Goal: Task Accomplishment & Management: Manage account settings

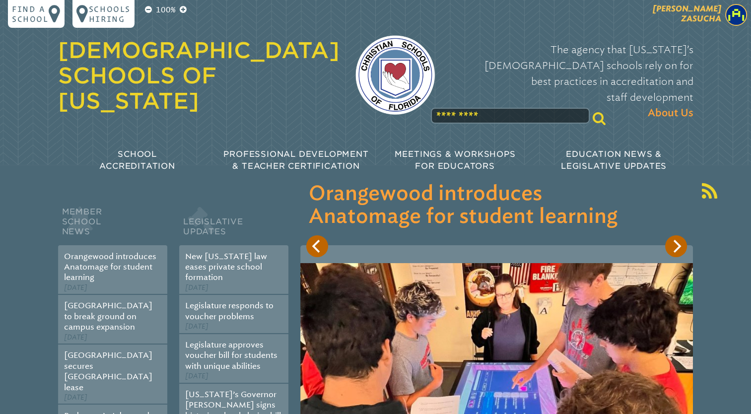
click at [704, 10] on span "Cindy Zasucha" at bounding box center [686, 13] width 68 height 19
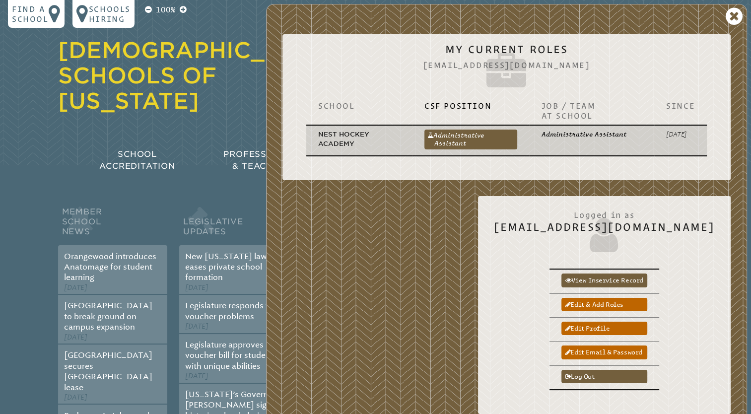
click at [419, 154] on td "Administrative Assistant Administrative Assistant" at bounding box center [470, 140] width 117 height 31
click at [431, 135] on link "Administrative Assistant" at bounding box center [470, 139] width 93 height 20
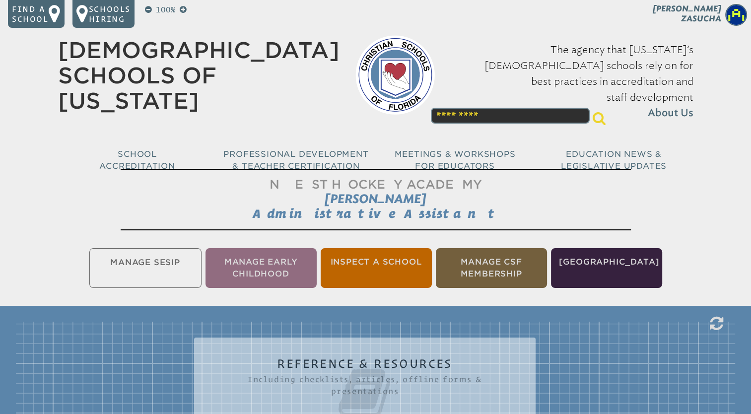
drag, startPoint x: 360, startPoint y: 303, endPoint x: 742, endPoint y: 194, distance: 397.5
click at [742, 194] on div "Nest Hockey Academy Cindy Zasucha Administrative Assistant Manage SESIP Manage …" at bounding box center [375, 318] width 751 height 306
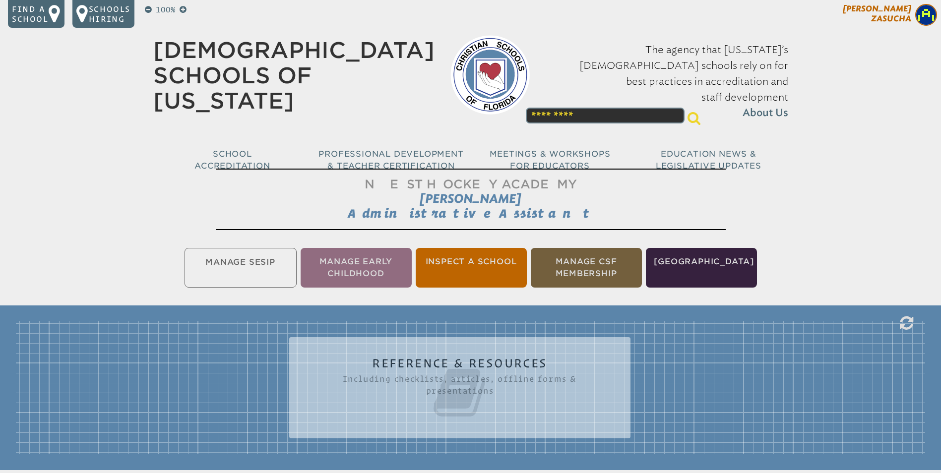
click at [750, 12] on span "Cindy Zasucha" at bounding box center [877, 13] width 68 height 19
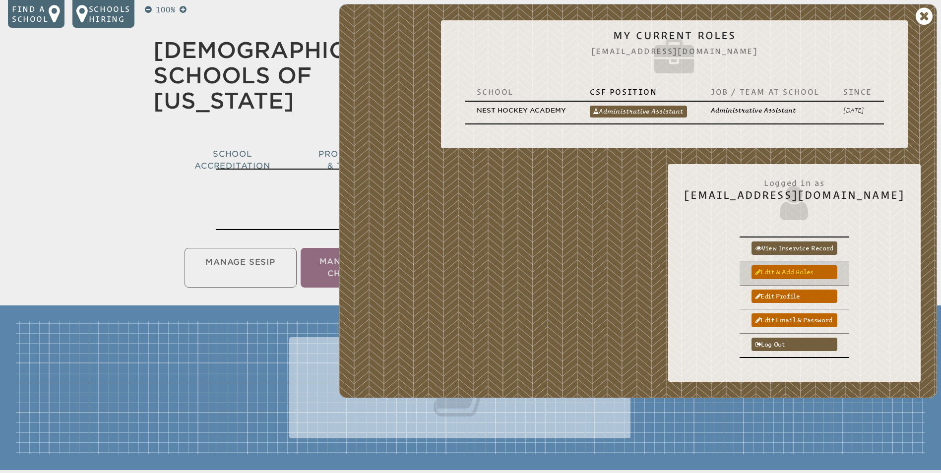
click at [750, 267] on link "Edit & add roles" at bounding box center [795, 271] width 86 height 13
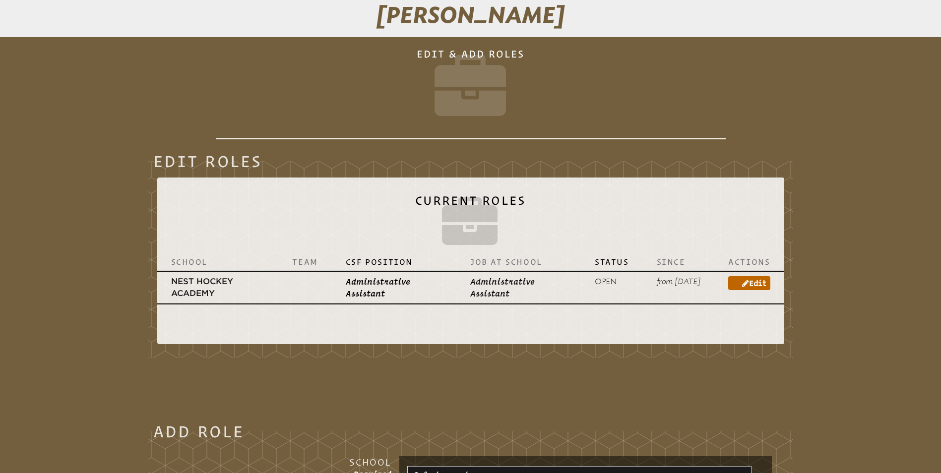
scroll to position [188, 0]
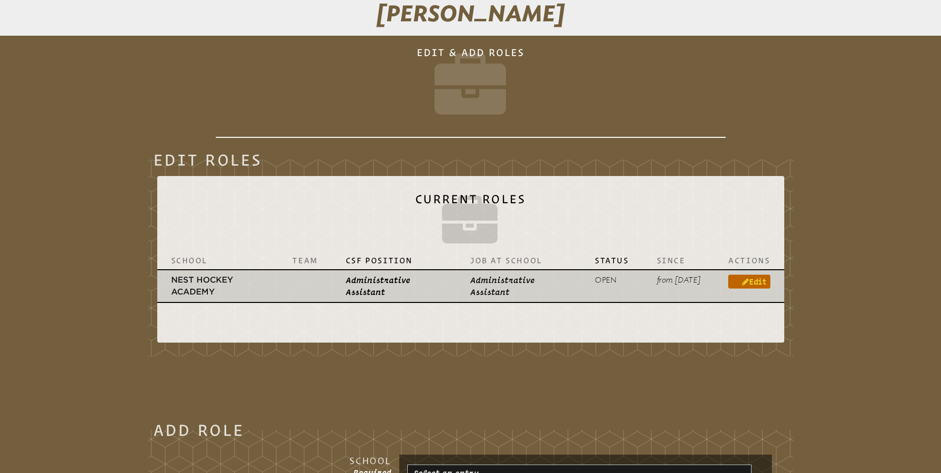
click at [758, 285] on link "Edit" at bounding box center [749, 282] width 42 height 14
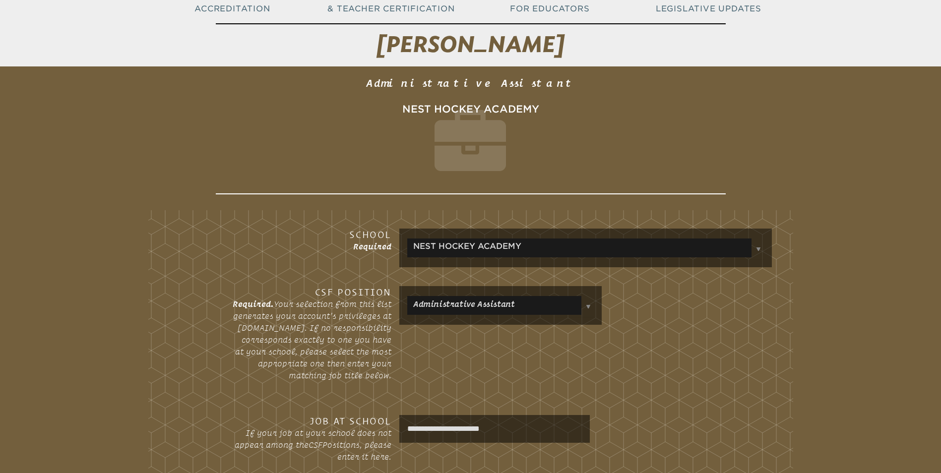
scroll to position [160, 0]
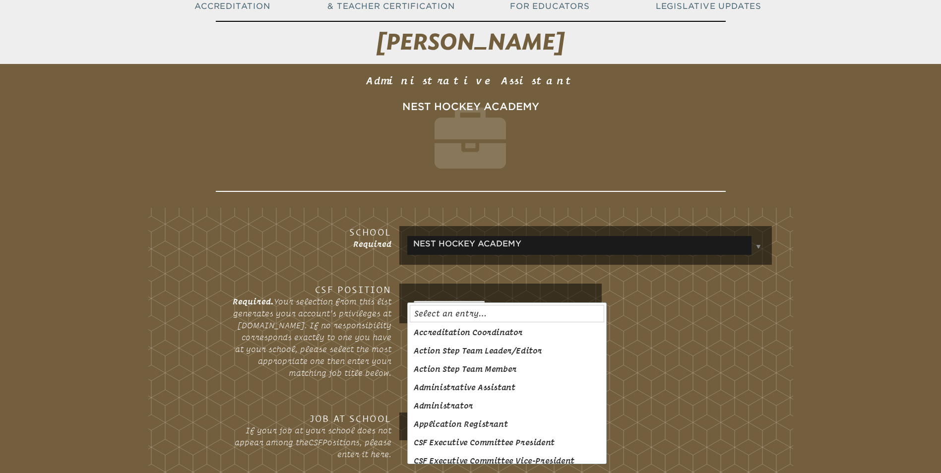
click at [584, 300] on td at bounding box center [588, 304] width 11 height 24
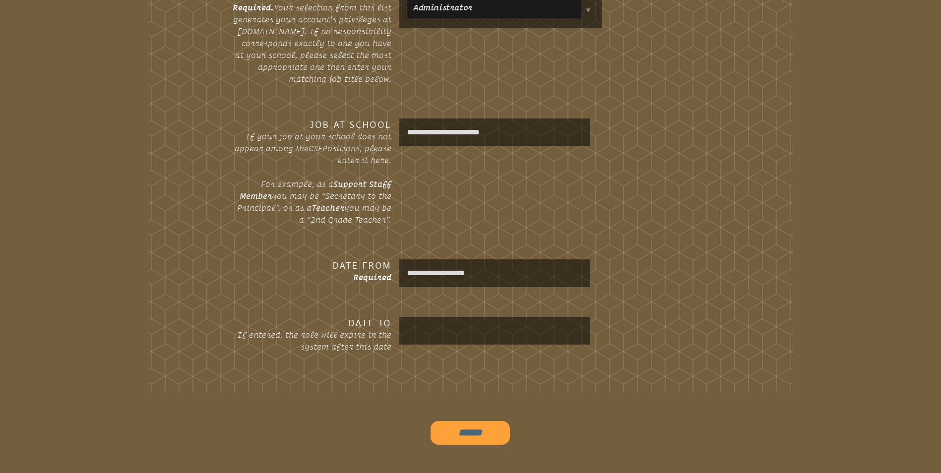
scroll to position [487, 0]
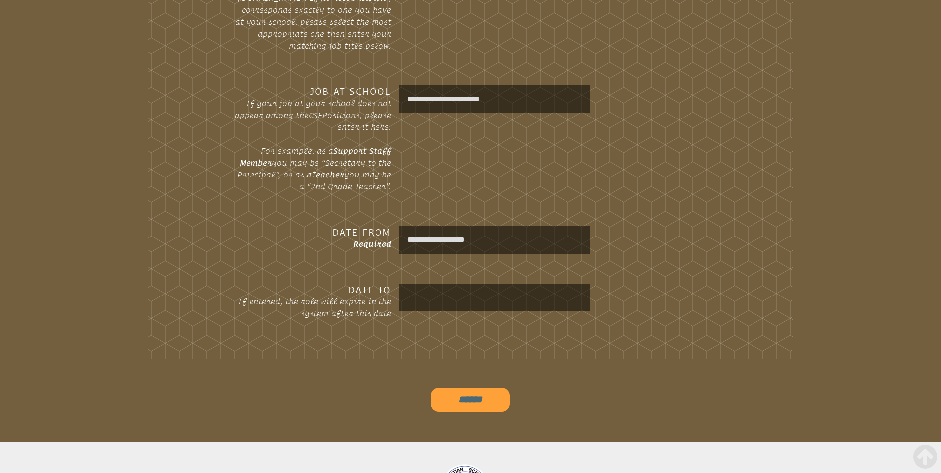
click at [482, 398] on input "******" at bounding box center [470, 400] width 79 height 24
type input "**********"
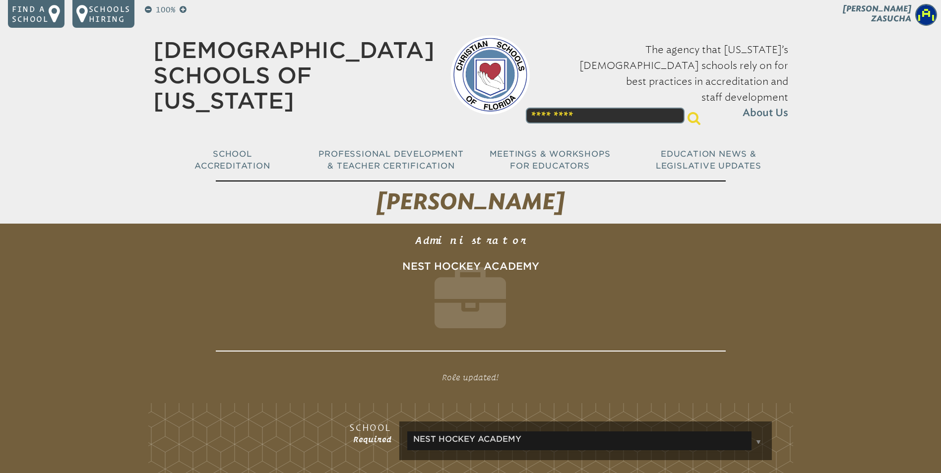
click at [373, 76] on h1 "[DEMOGRAPHIC_DATA] Schools of [US_STATE]" at bounding box center [293, 75] width 281 height 75
click at [220, 93] on div "[DEMOGRAPHIC_DATA] Schools of [US_STATE]" at bounding box center [293, 76] width 281 height 105
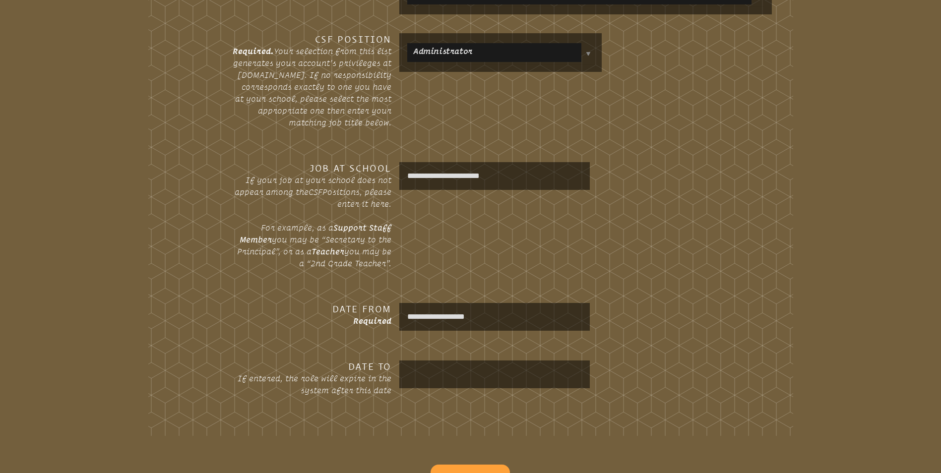
scroll to position [32, 0]
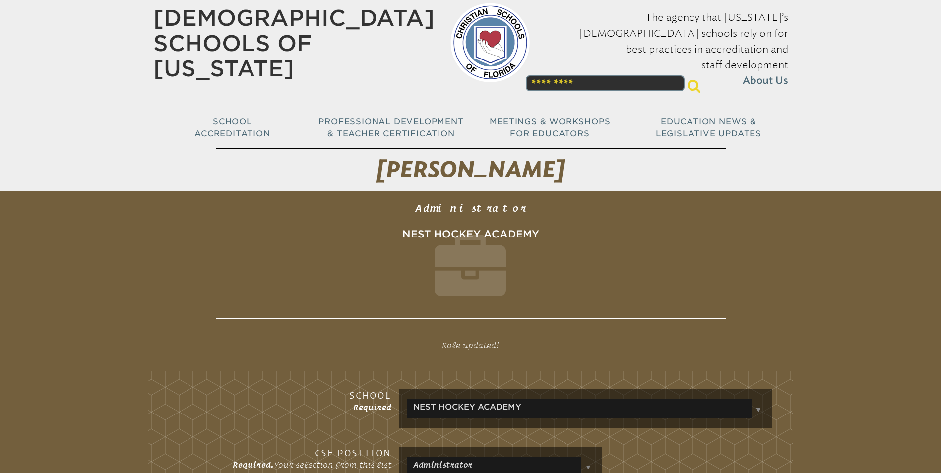
click at [465, 24] on img at bounding box center [489, 42] width 79 height 79
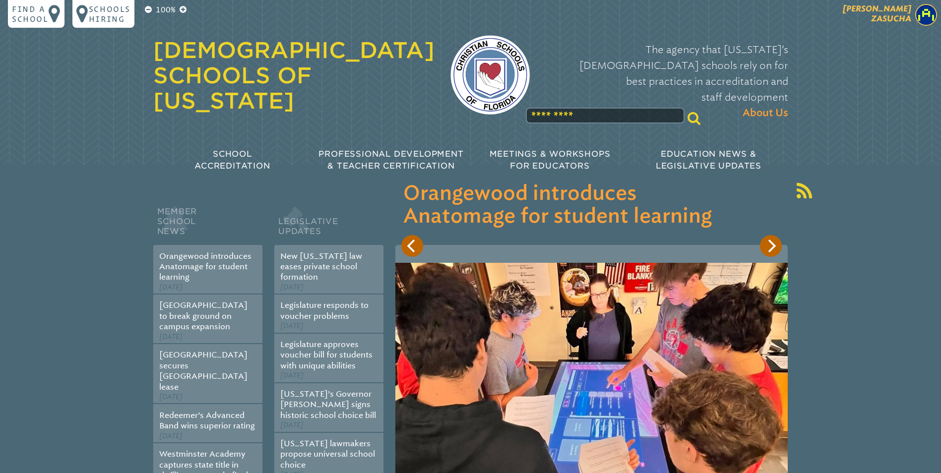
click at [928, 21] on img at bounding box center [926, 15] width 22 height 22
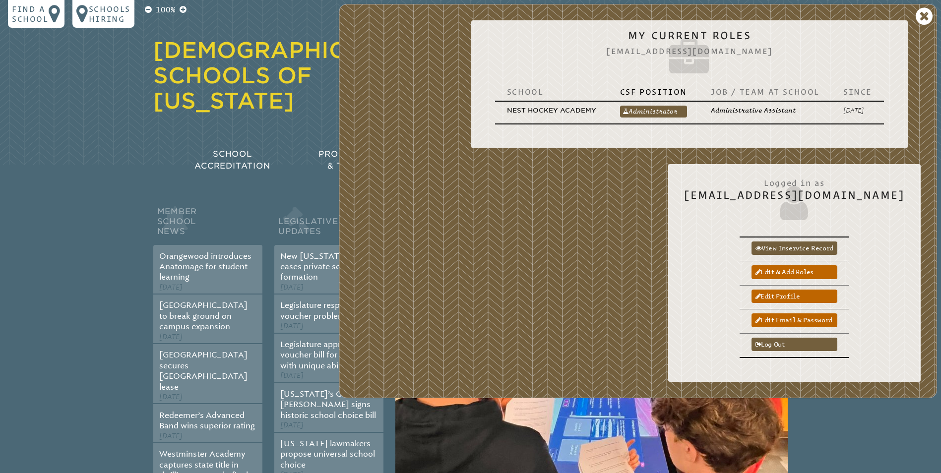
click at [669, 138] on div "School CSF Position Job / Team at School Since Nest Hockey Academy Administrato…" at bounding box center [689, 107] width 421 height 65
click at [927, 12] on icon at bounding box center [924, 16] width 17 height 20
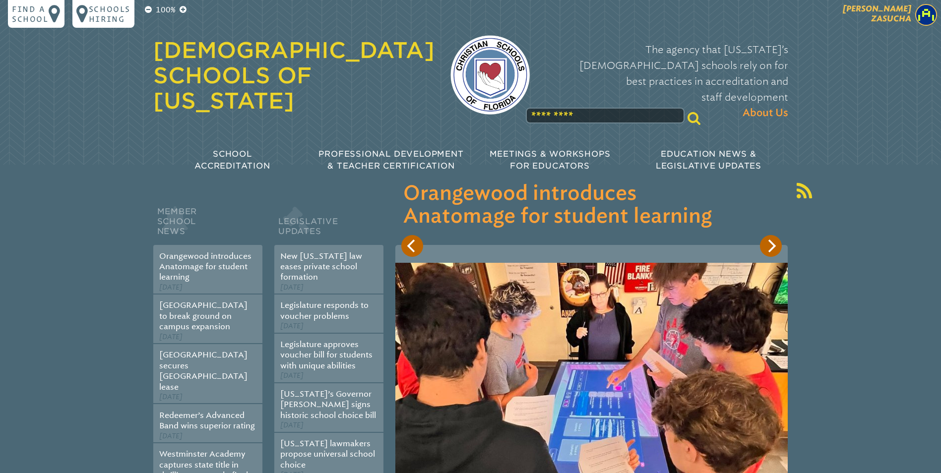
click at [893, 25] on p "Cindy Zasucha" at bounding box center [859, 16] width 163 height 24
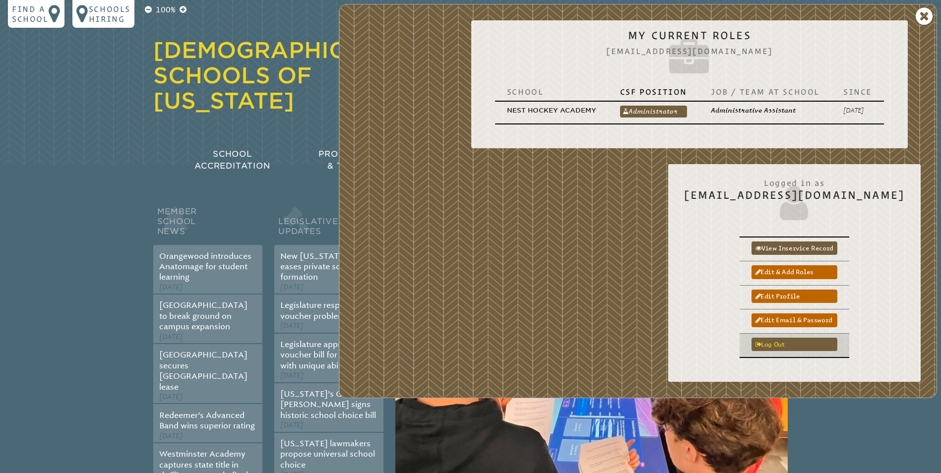
click at [801, 347] on link "Log out" at bounding box center [795, 344] width 86 height 13
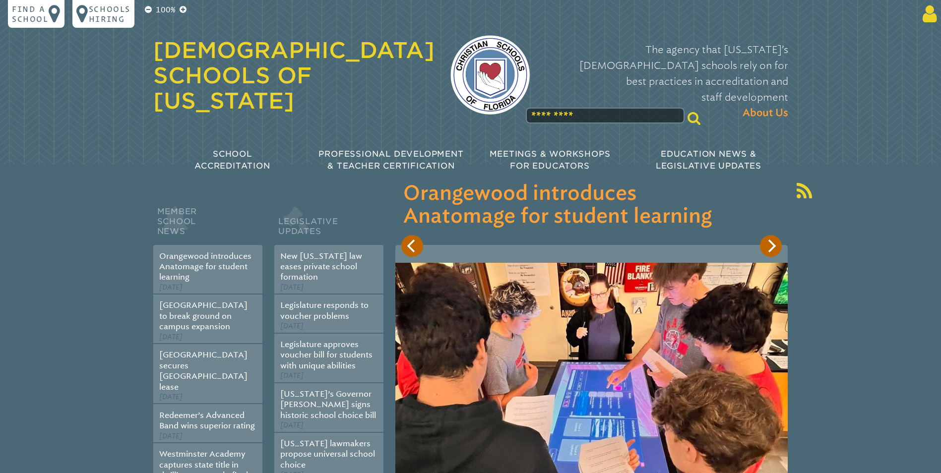
type input "**********"
click at [932, 16] on icon at bounding box center [928, 14] width 18 height 20
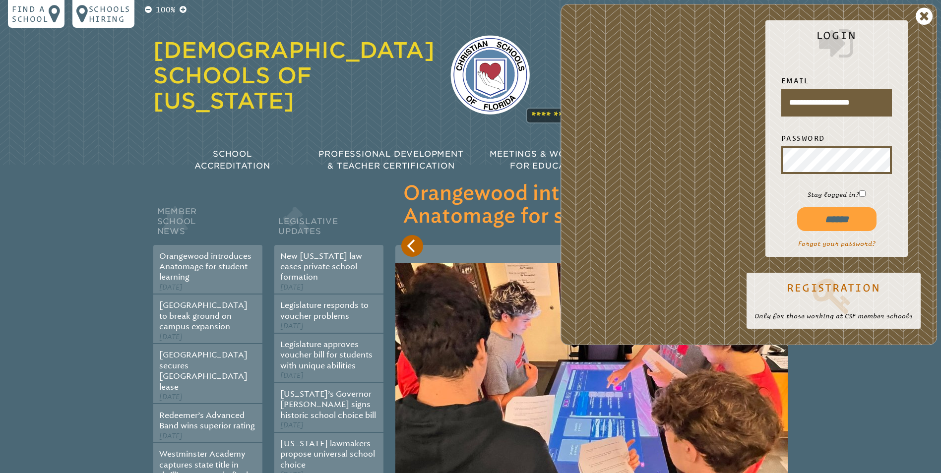
click at [824, 221] on input "******" at bounding box center [836, 219] width 79 height 24
type input "**********"
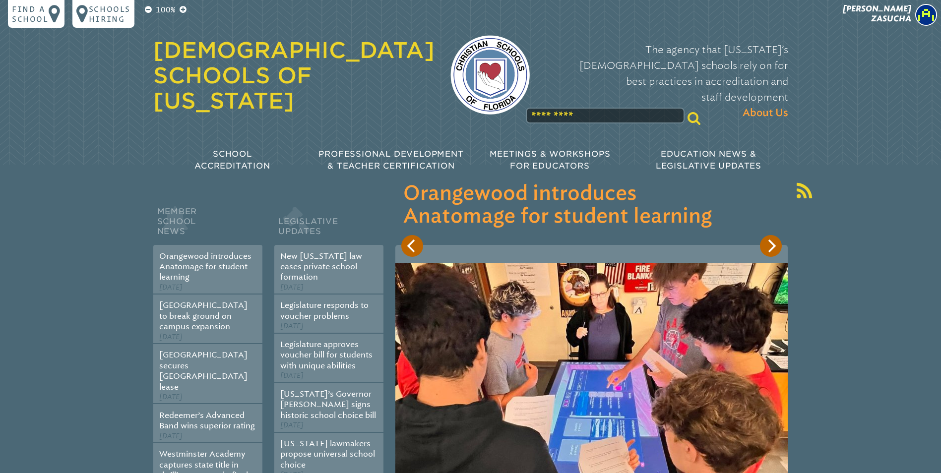
click at [398, 76] on h1 "[DEMOGRAPHIC_DATA] Schools of [US_STATE]" at bounding box center [293, 75] width 281 height 75
